Goal: Contribute content

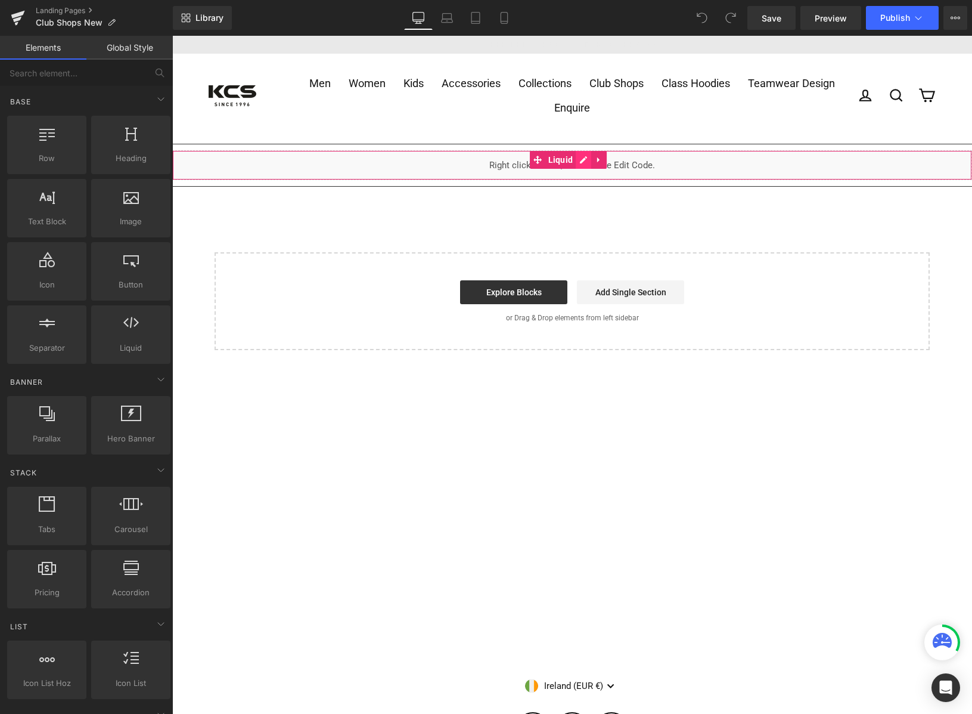
click at [583, 160] on div "Liquid" at bounding box center [572, 165] width 800 height 30
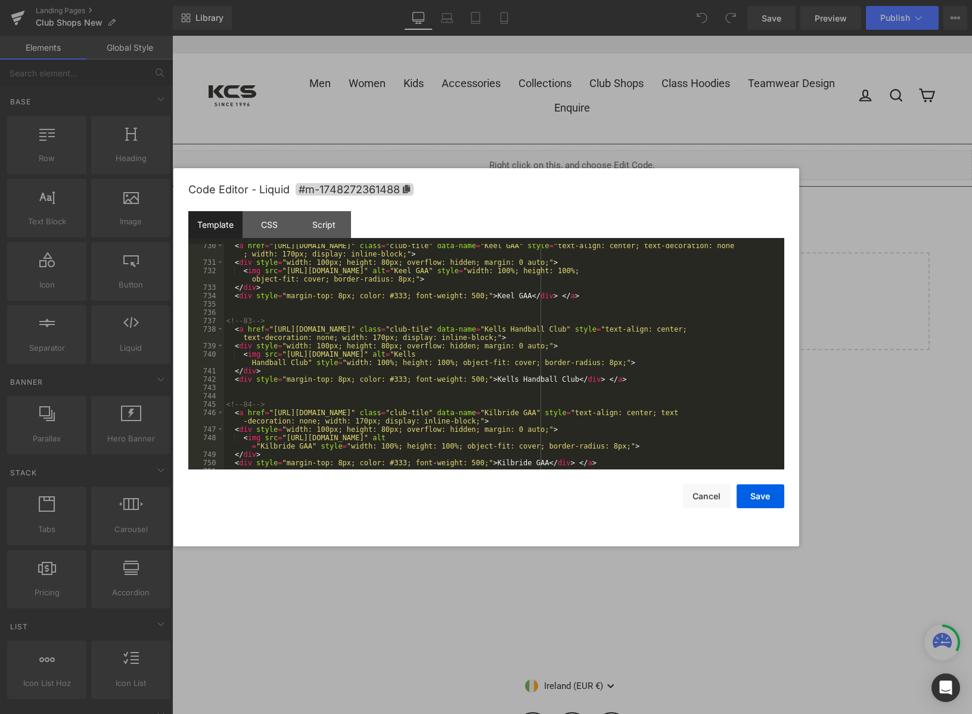
scroll to position [7439, 0]
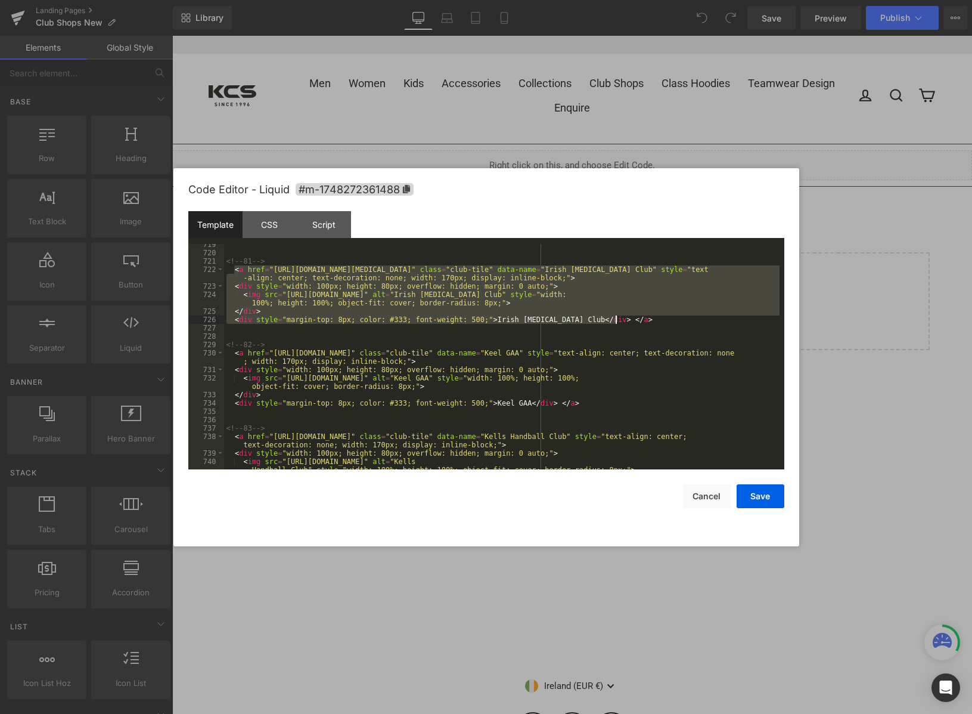
drag, startPoint x: 234, startPoint y: 268, endPoint x: 621, endPoint y: 321, distance: 389.9
click at [621, 321] on div "<!-- 81 --> < a href = "[URL][DOMAIN_NAME][MEDICAL_DATA]" class = "club-tile" d…" at bounding box center [502, 365] width 556 height 250
click at [631, 321] on div "<!-- 81 --> < a href = "[URL][DOMAIN_NAME][MEDICAL_DATA]" class = "club-tile" d…" at bounding box center [502, 356] width 556 height 225
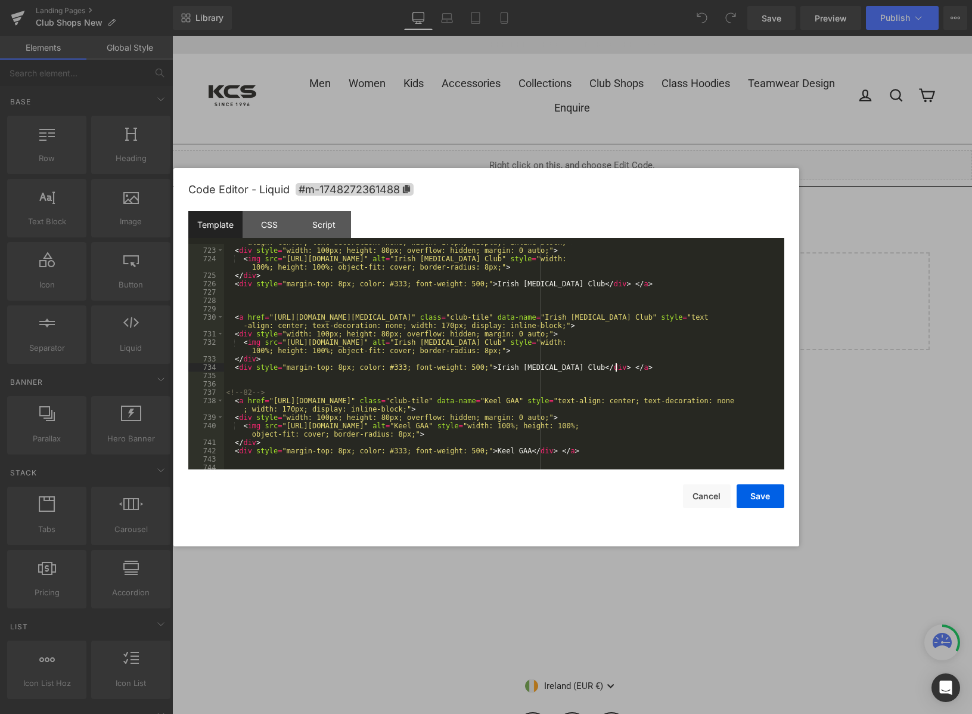
scroll to position [7475, 0]
drag, startPoint x: 616, startPoint y: 316, endPoint x: 713, endPoint y: 315, distance: 96.6
click at [713, 315] on div "< a href = "[URL][DOMAIN_NAME][MEDICAL_DATA]" class = "club-tile" data-name = "…" at bounding box center [502, 354] width 556 height 250
drag, startPoint x: 612, startPoint y: 340, endPoint x: 709, endPoint y: 345, distance: 97.3
click at [709, 345] on div "< a href = "[URL][DOMAIN_NAME][MEDICAL_DATA]" class = "club-tile" data-name = "…" at bounding box center [502, 354] width 556 height 250
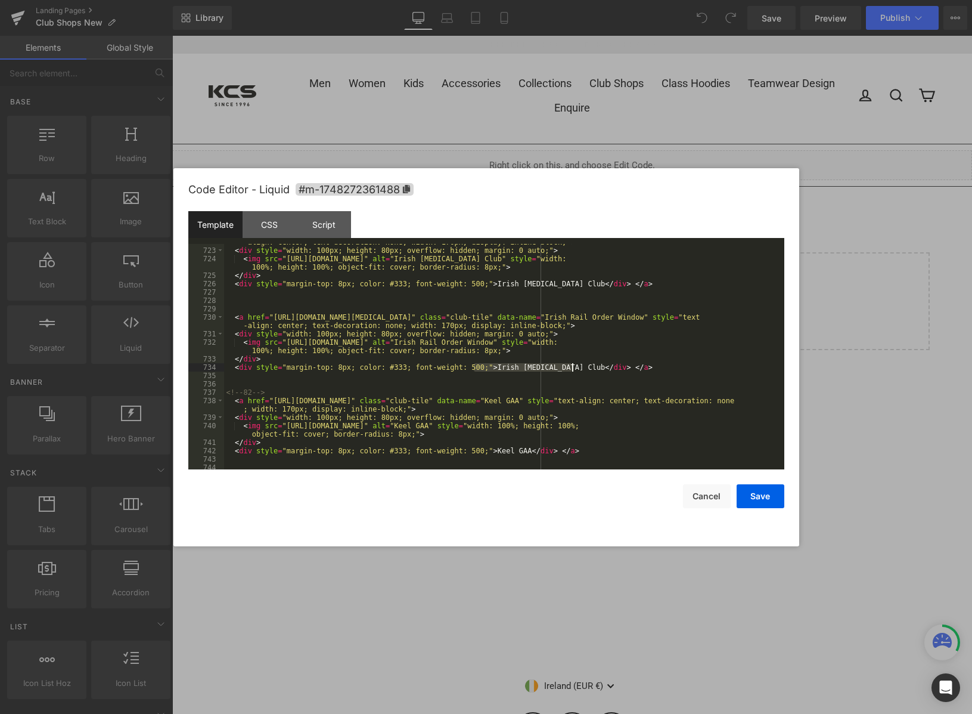
drag, startPoint x: 474, startPoint y: 368, endPoint x: 571, endPoint y: 370, distance: 97.2
click at [571, 370] on div "< a href = "[URL][DOMAIN_NAME][MEDICAL_DATA]" class = "club-tile" data-name = "…" at bounding box center [502, 354] width 556 height 250
drag, startPoint x: 270, startPoint y: 315, endPoint x: 494, endPoint y: 317, distance: 223.5
click at [494, 317] on div "< a href = "[URL][DOMAIN_NAME][MEDICAL_DATA]" class = "club-tile" data-name = "…" at bounding box center [502, 354] width 556 height 250
drag, startPoint x: 281, startPoint y: 342, endPoint x: 584, endPoint y: 342, distance: 302.8
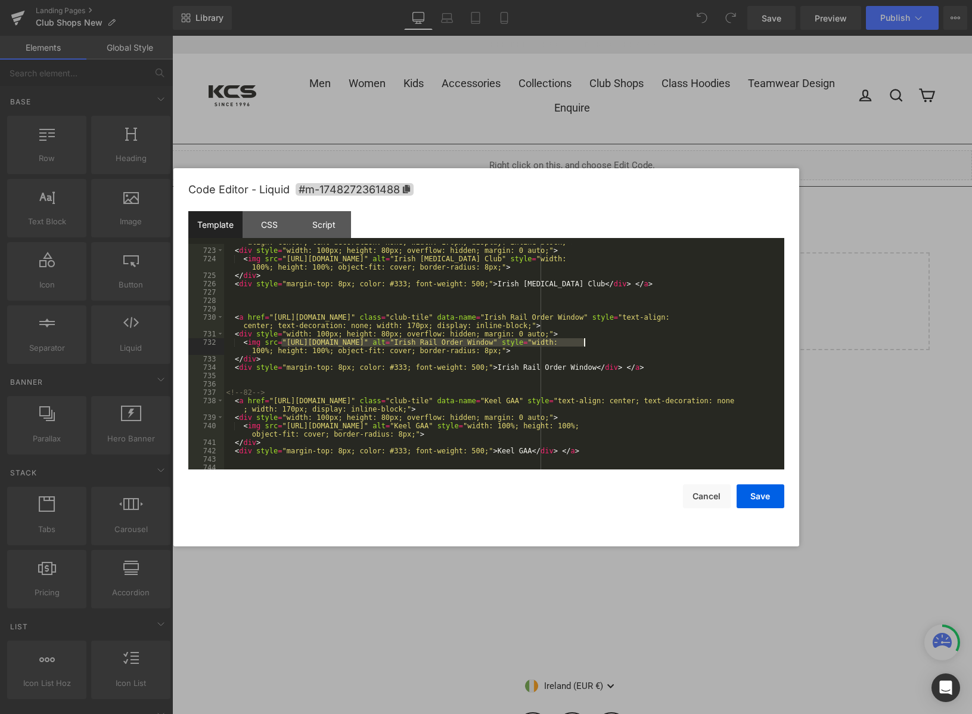
click at [584, 342] on div "< a href = "[URL][DOMAIN_NAME][MEDICAL_DATA]" class = "club-tile" data-name = "…" at bounding box center [502, 354] width 556 height 250
click at [758, 496] on button "Save" at bounding box center [761, 496] width 48 height 24
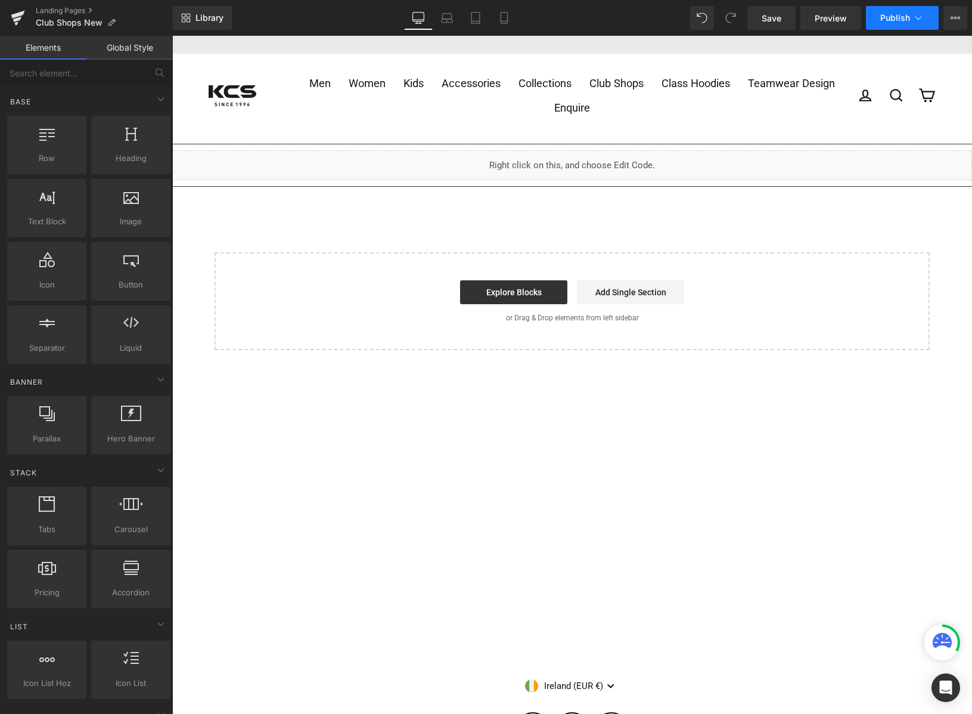
click at [911, 11] on button "Publish" at bounding box center [902, 18] width 73 height 24
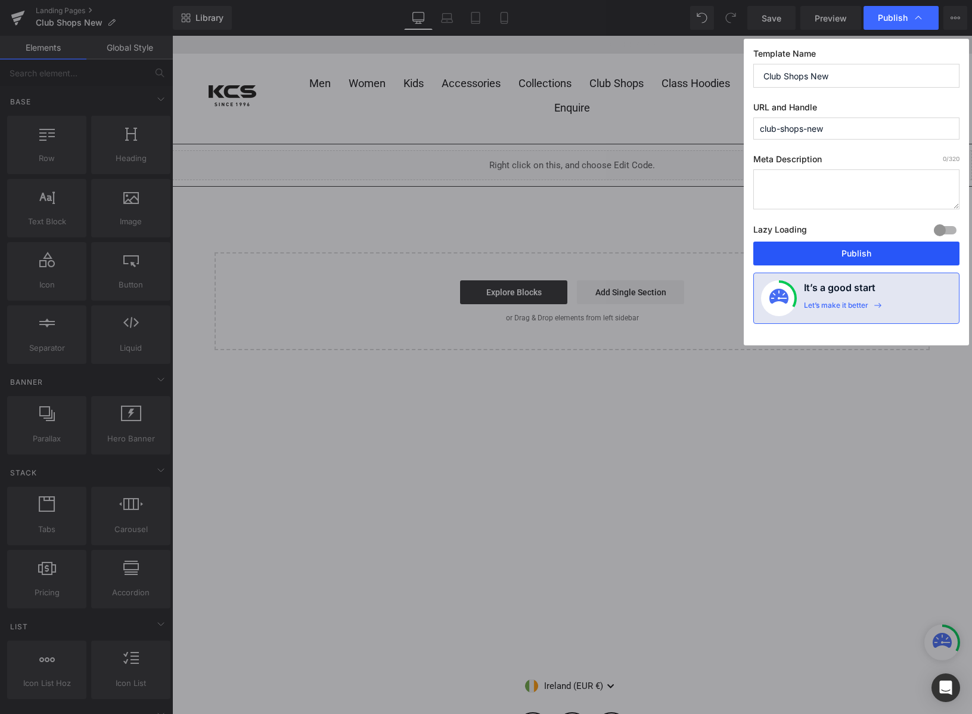
click at [870, 251] on button "Publish" at bounding box center [856, 253] width 206 height 24
